Goal: Find specific page/section: Find specific page/section

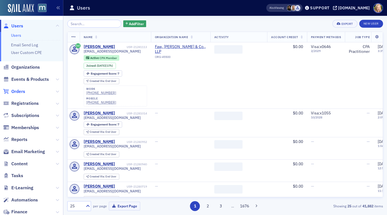
click at [19, 92] on span "Orders" at bounding box center [18, 91] width 14 height 6
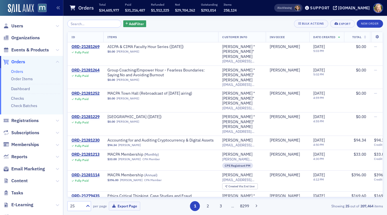
click at [100, 24] on input "search" at bounding box center [94, 24] width 54 height 8
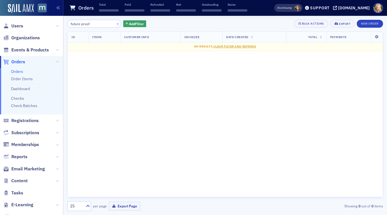
type input "future proof"
click at [115, 22] on button "×" at bounding box center [117, 23] width 5 height 5
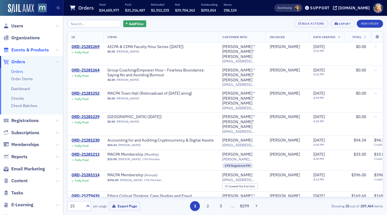
click at [18, 50] on span "Events & Products" at bounding box center [30, 50] width 38 height 6
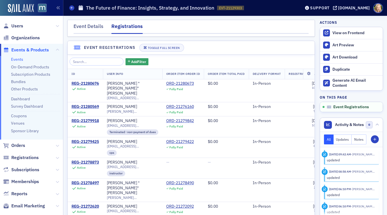
scroll to position [12, 0]
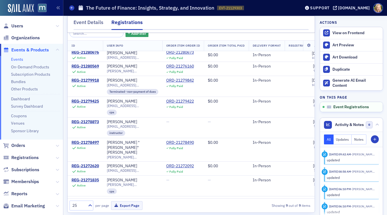
click at [353, 4] on div "Support macpa.org" at bounding box center [344, 8] width 85 height 10
click at [353, 8] on div "[DOMAIN_NAME]" at bounding box center [354, 7] width 32 height 5
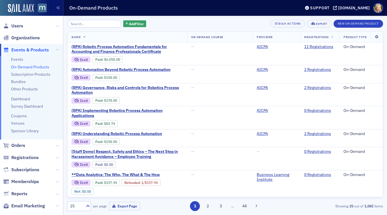
click at [102, 24] on input "search" at bounding box center [94, 24] width 54 height 8
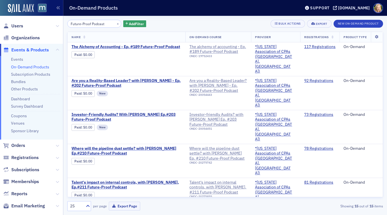
type input "Future-Proof Podcast"
